Goal: Information Seeking & Learning: Learn about a topic

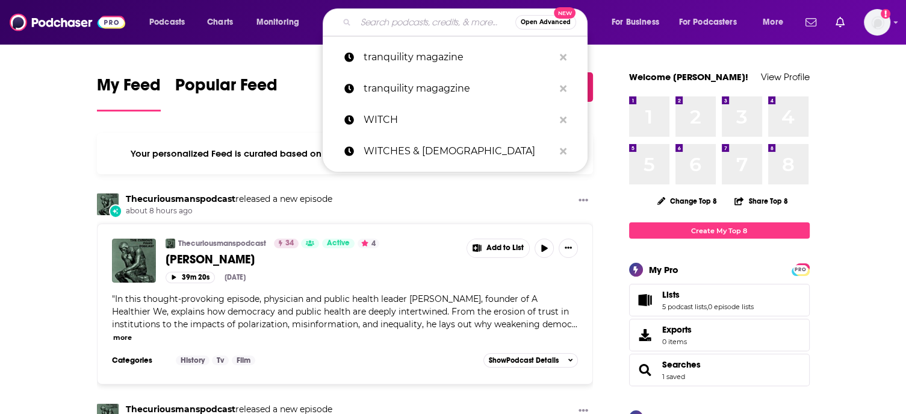
click at [414, 22] on input "Search podcasts, credits, & more..." at bounding box center [436, 22] width 160 height 19
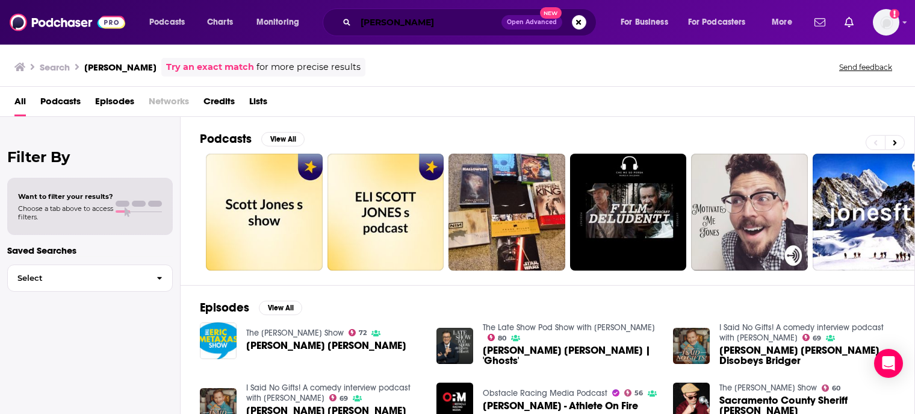
click at [444, 23] on input "[PERSON_NAME]" at bounding box center [429, 22] width 146 height 19
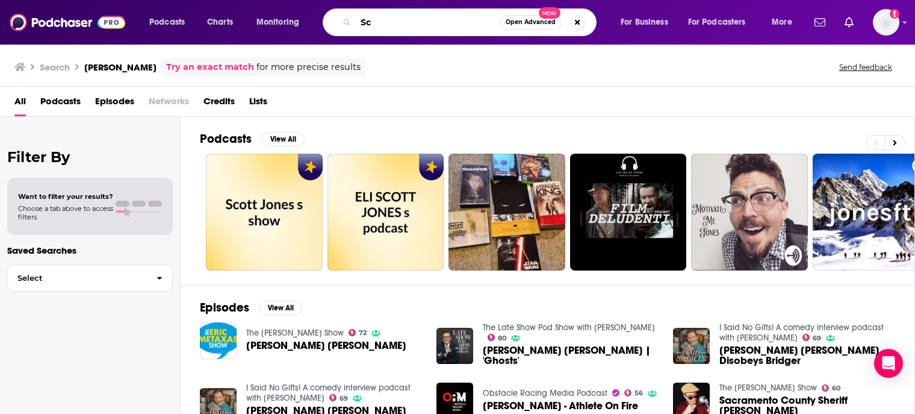
type input "S"
type input "Give and Take"
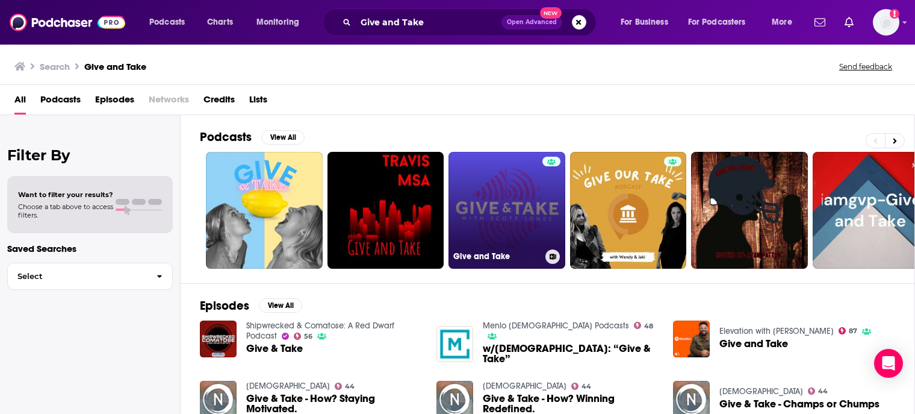
click at [491, 216] on link "Give and Take" at bounding box center [507, 210] width 117 height 117
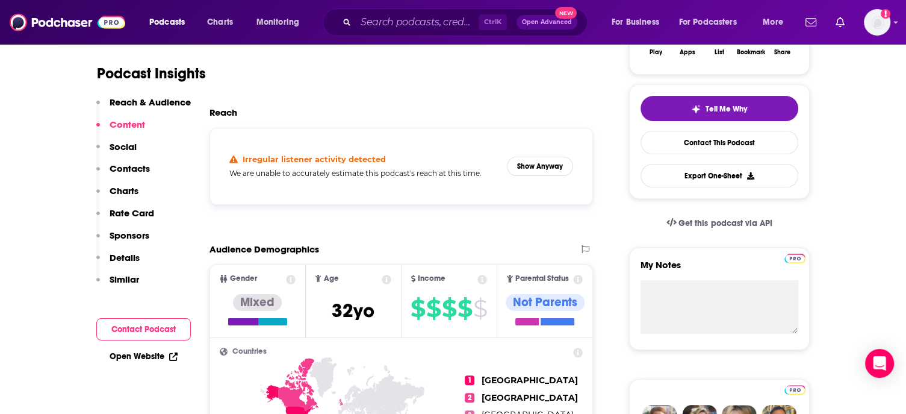
scroll to position [120, 0]
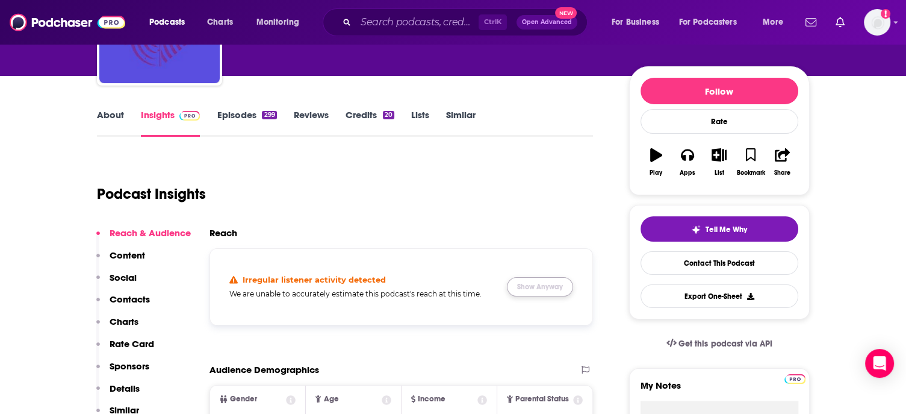
click at [535, 286] on button "Show Anyway" at bounding box center [540, 286] width 66 height 19
